Goal: Transaction & Acquisition: Purchase product/service

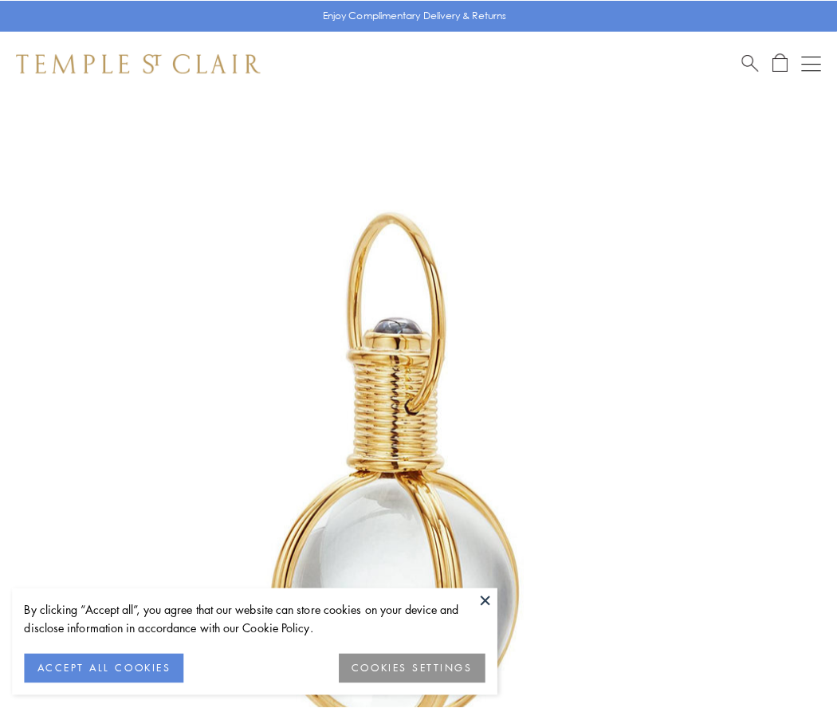
scroll to position [416, 0]
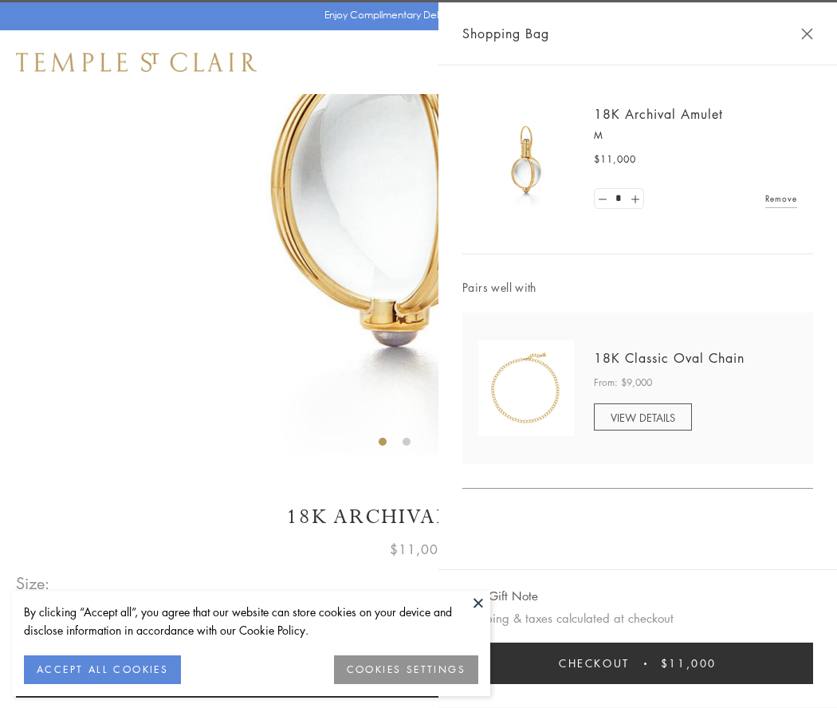
click at [637, 663] on button "Checkout $11,000" at bounding box center [637, 662] width 351 height 41
